Goal: Task Accomplishment & Management: Manage account settings

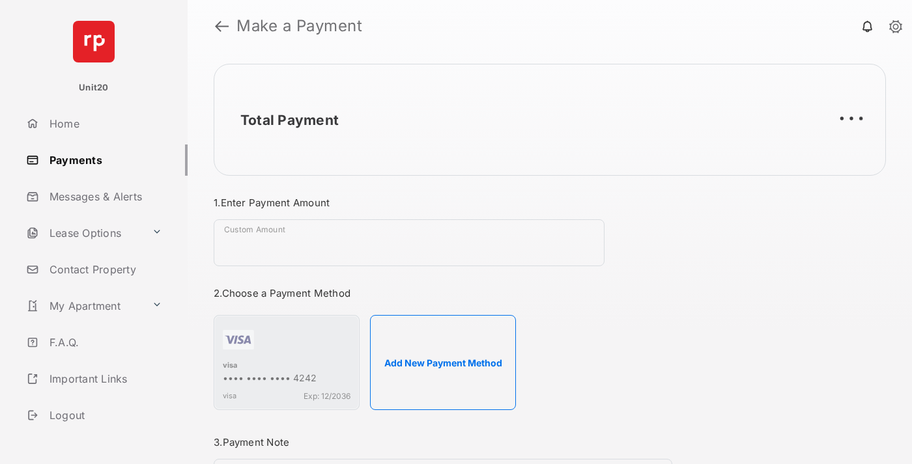
click at [102, 160] on link "Payments" at bounding box center [104, 160] width 167 height 31
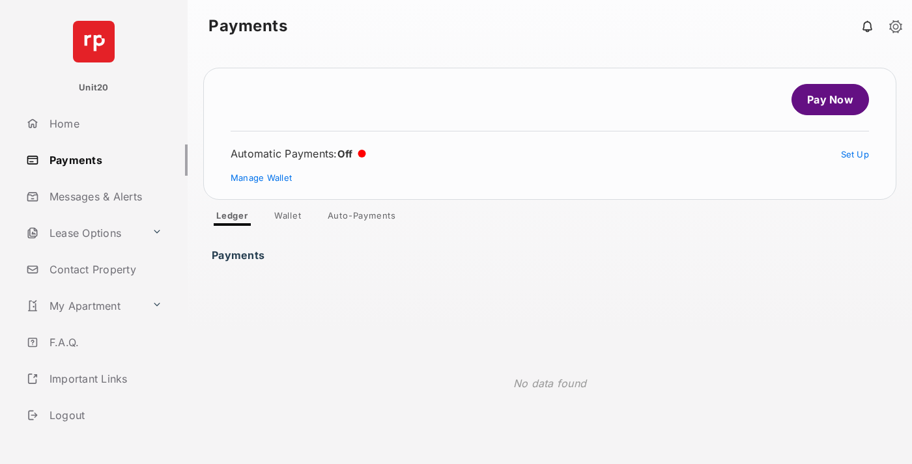
click at [362, 218] on link "Auto-Payments" at bounding box center [361, 218] width 89 height 16
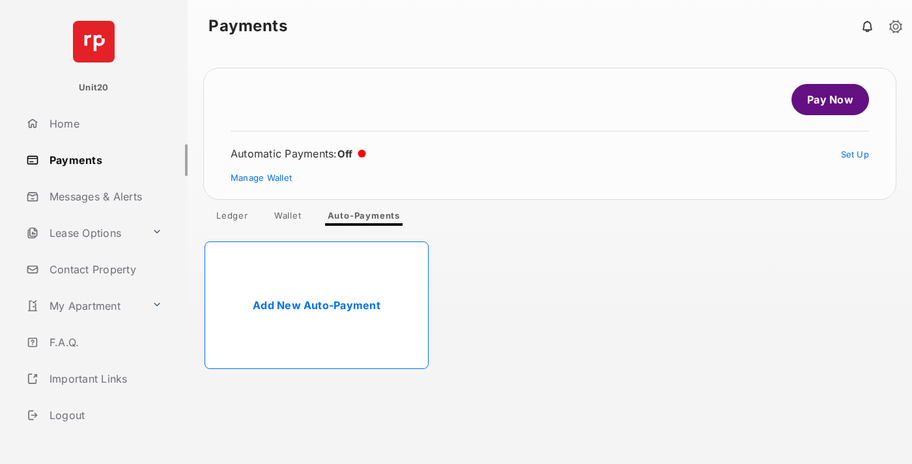
click at [317, 305] on link "Add New Auto-Payment" at bounding box center [317, 306] width 224 height 128
